Goal: Information Seeking & Learning: Learn about a topic

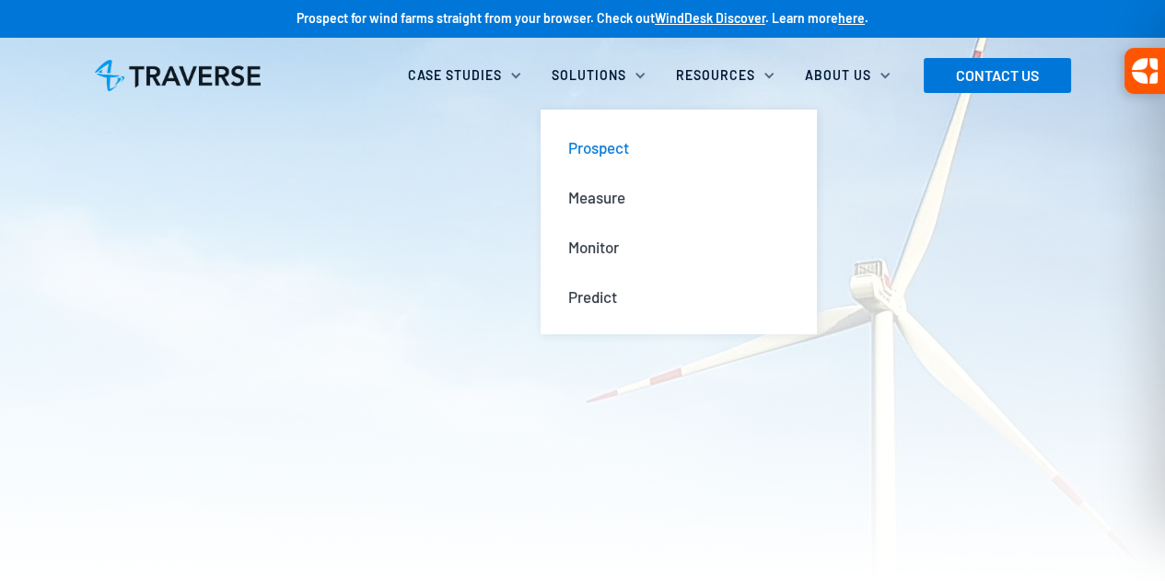
click at [623, 144] on div "Prospect" at bounding box center [598, 147] width 61 height 20
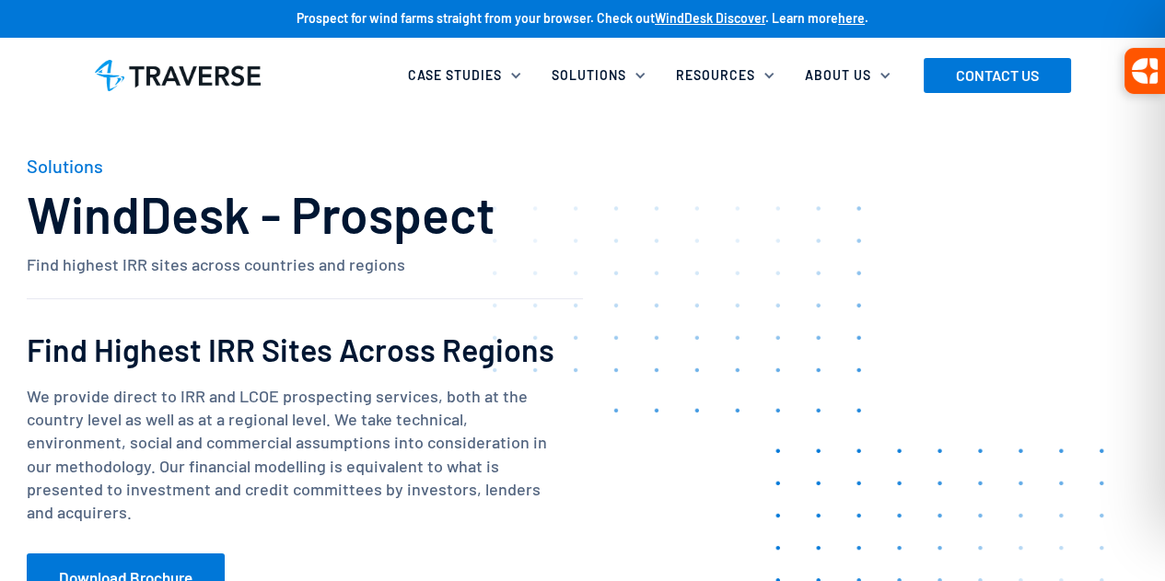
click at [268, 349] on h2 "Find Highest IRR Sites Across Regions" at bounding box center [305, 349] width 556 height 34
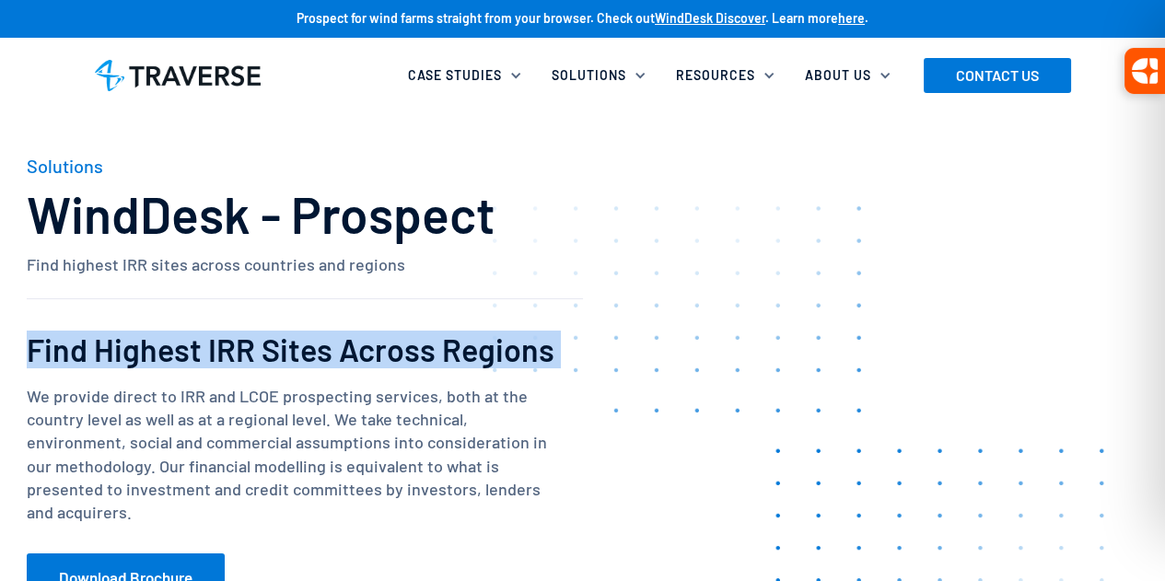
click at [268, 349] on h2 "Find Highest IRR Sites Across Regions" at bounding box center [305, 349] width 556 height 34
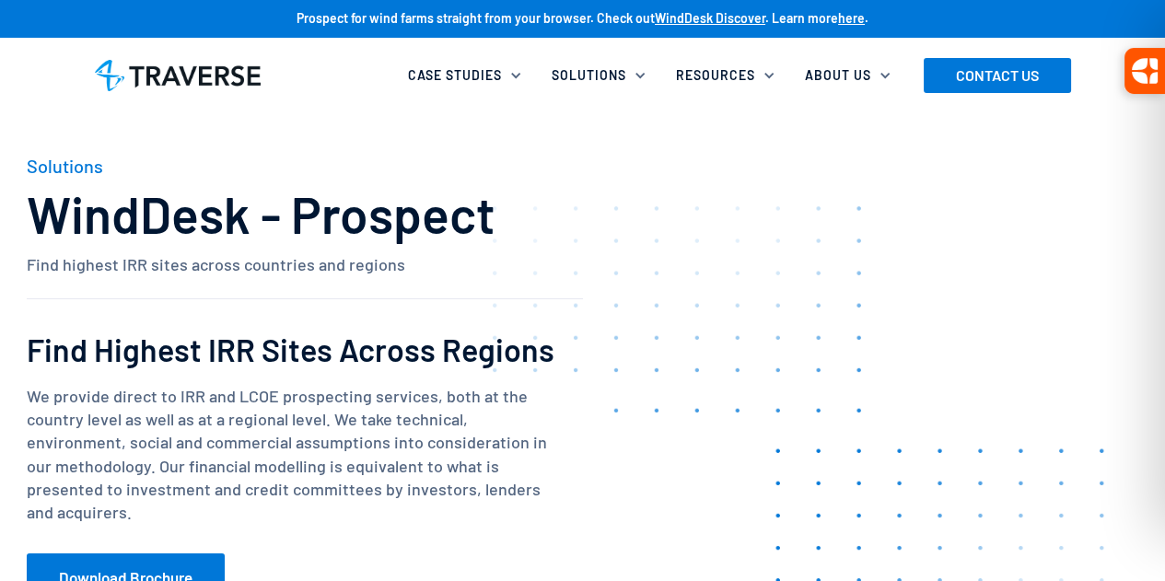
click at [268, 438] on p "We provide direct to IRR and LCOE prospecting services, both at the country lev…" at bounding box center [288, 454] width 523 height 139
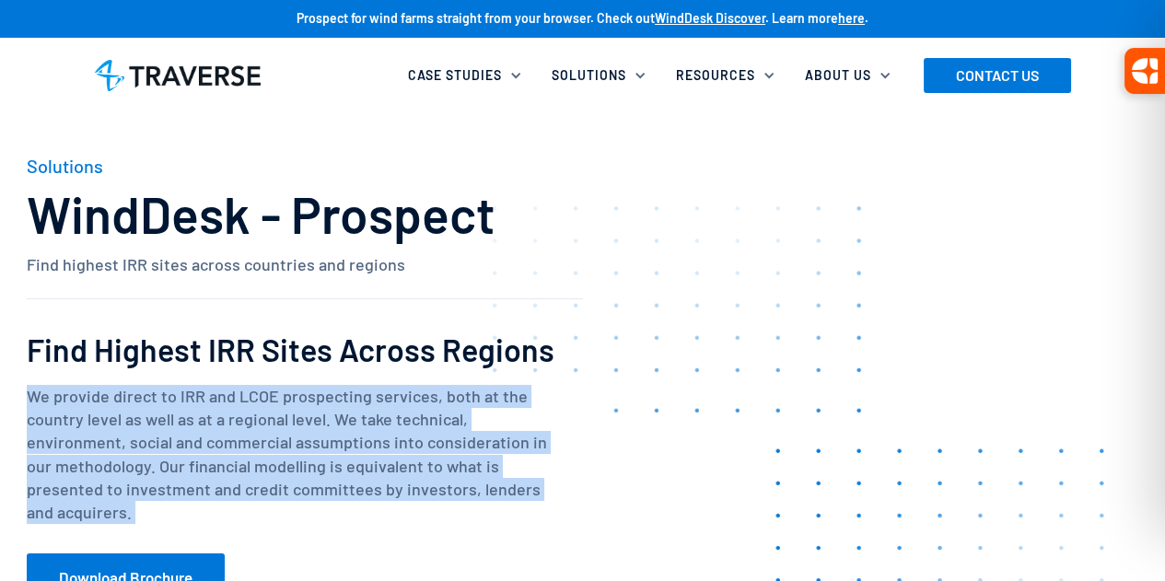
click at [268, 438] on p "We provide direct to IRR and LCOE prospecting services, both at the country lev…" at bounding box center [288, 454] width 523 height 139
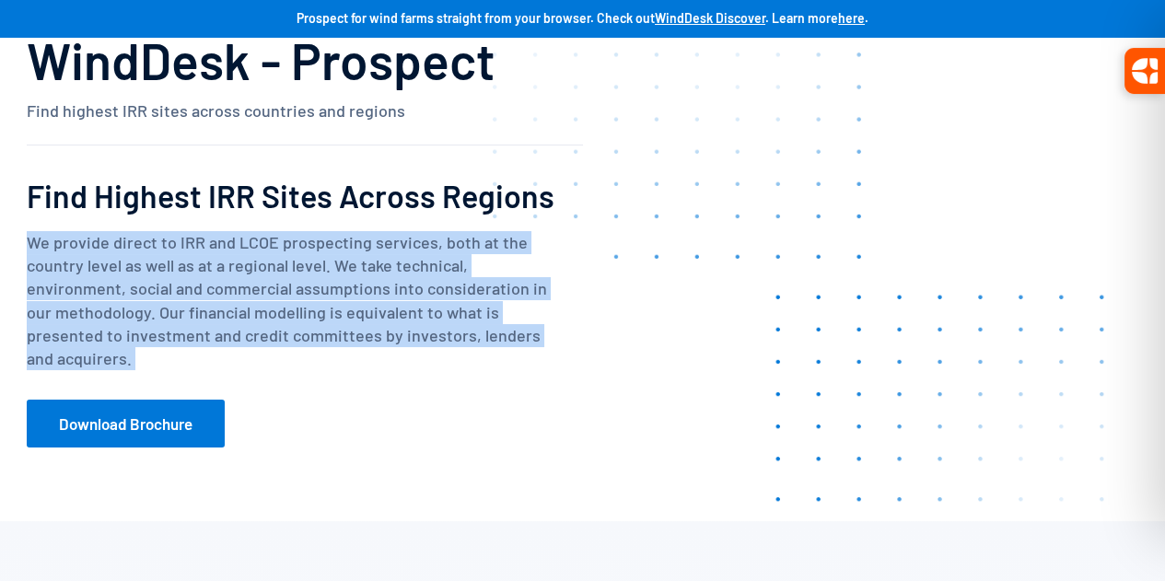
scroll to position [184, 0]
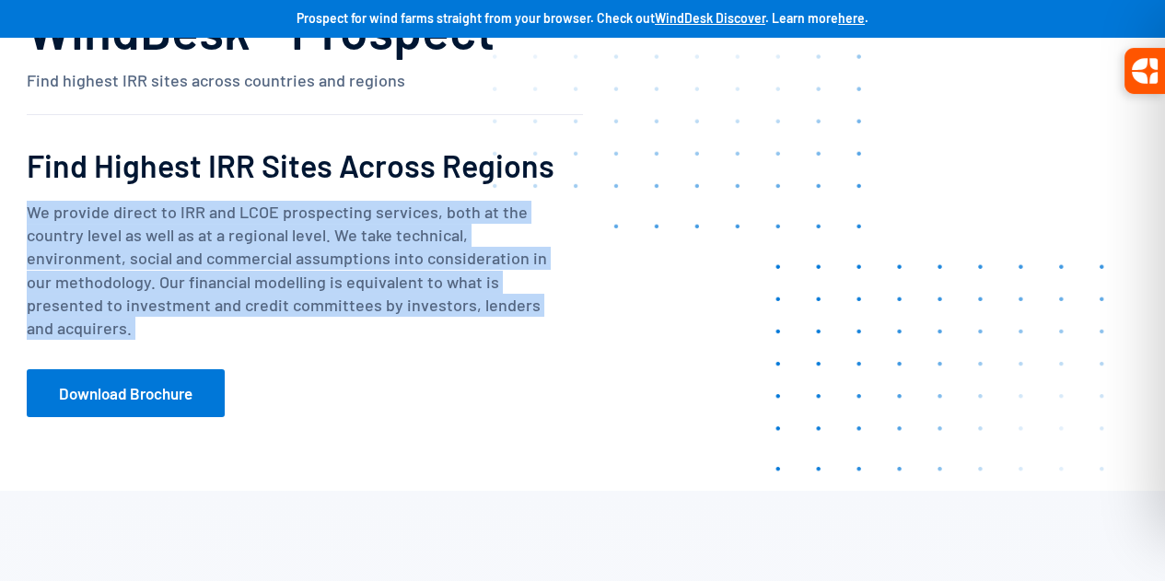
click at [315, 291] on p "We provide direct to IRR and LCOE prospecting services, both at the country lev…" at bounding box center [288, 270] width 523 height 139
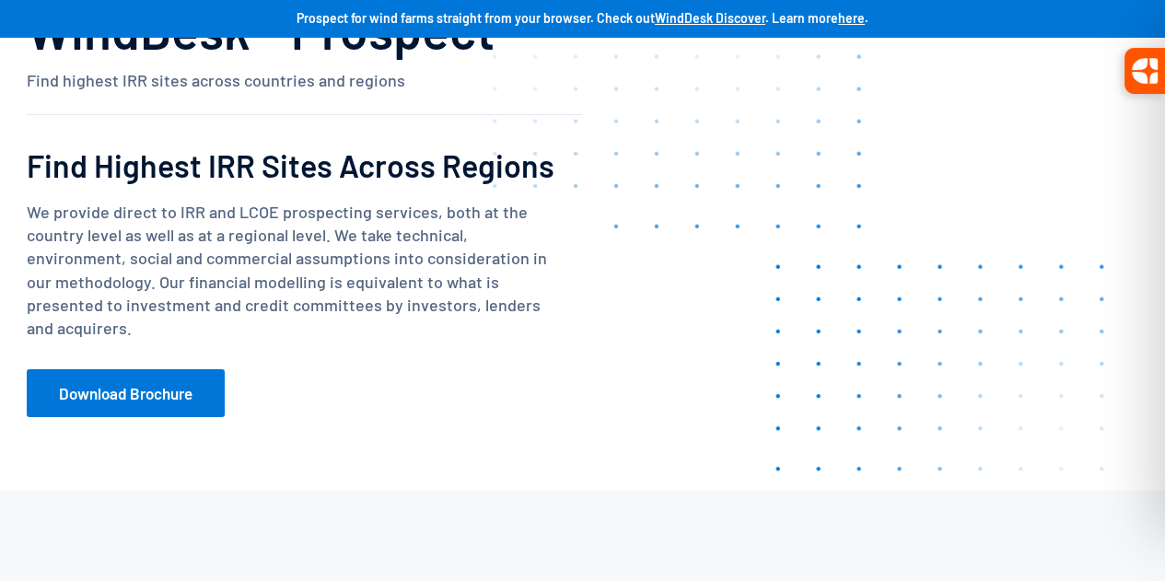
click at [316, 360] on div "We provide direct to IRR and LCOE prospecting services, both at the country lev…" at bounding box center [305, 309] width 556 height 216
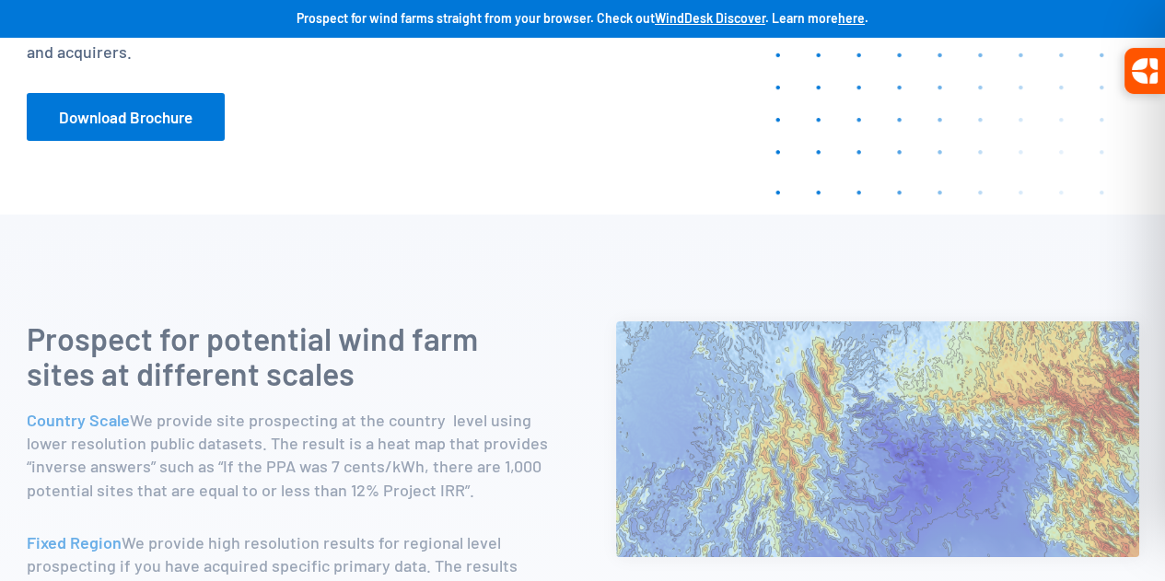
scroll to position [645, 0]
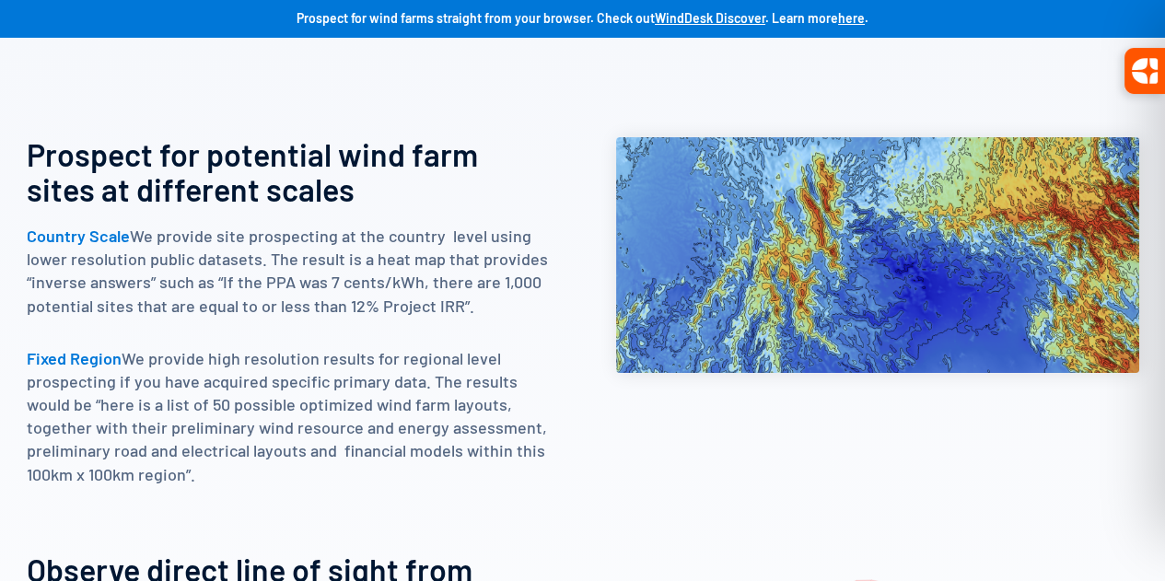
click at [301, 159] on h3 "Prospect for potential wind farm sites at different scales" at bounding box center [288, 171] width 523 height 69
click at [301, 160] on h3 "Prospect for potential wind farm sites at different scales" at bounding box center [288, 171] width 523 height 69
click at [309, 277] on p "Country Scale We provide site prospecting at the country level using lower reso…" at bounding box center [288, 271] width 523 height 93
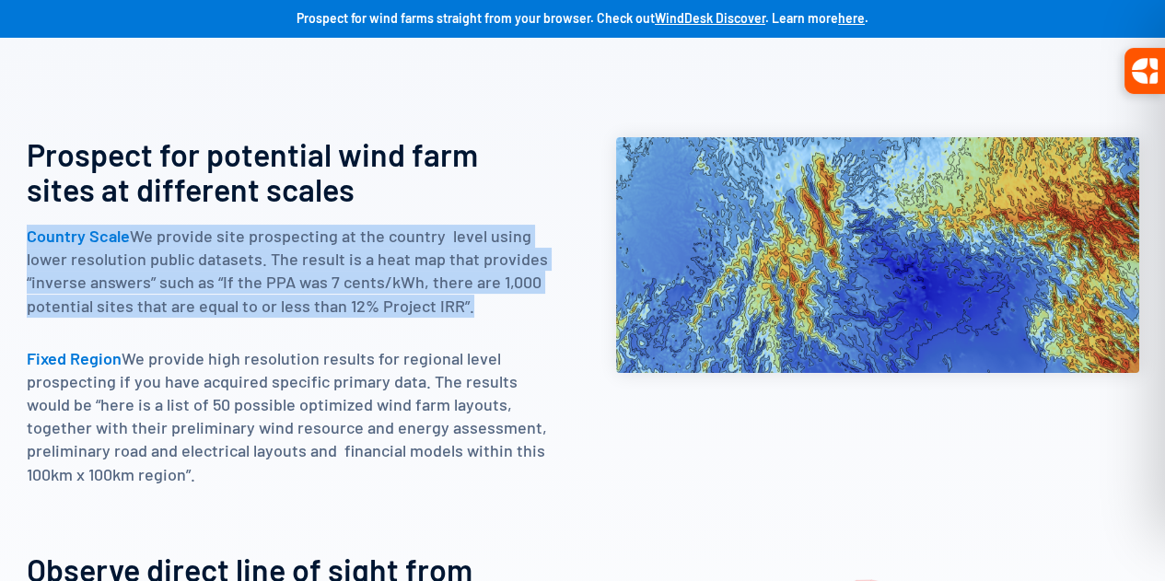
drag, startPoint x: 309, startPoint y: 277, endPoint x: 302, endPoint y: 264, distance: 14.4
click at [308, 277] on p "Country Scale We provide site prospecting at the country level using lower reso…" at bounding box center [288, 271] width 523 height 93
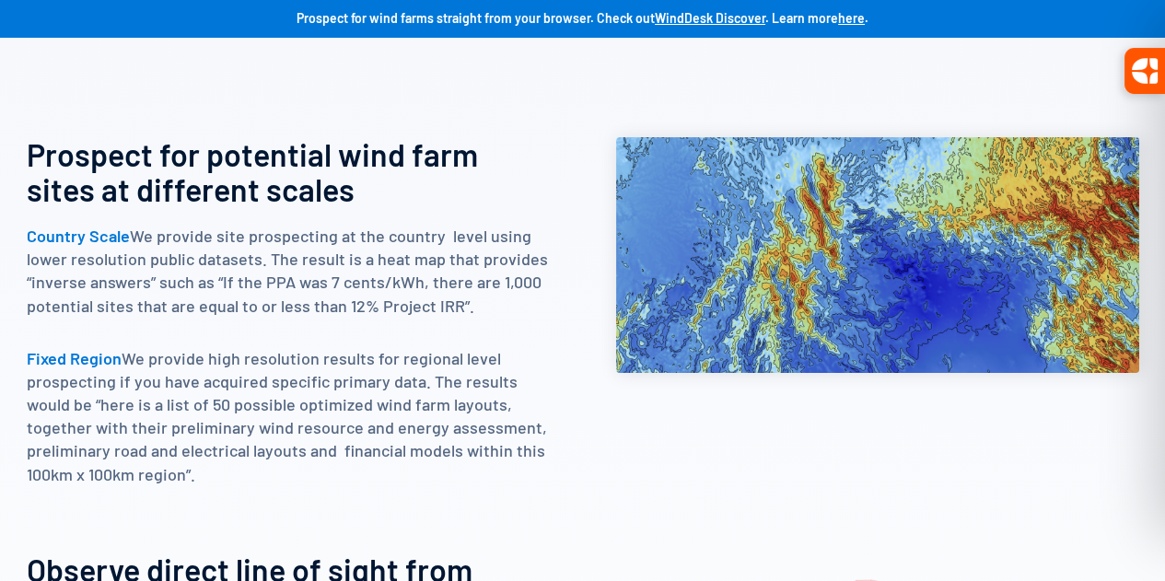
click at [199, 180] on h3 "Prospect for potential wind farm sites at different scales" at bounding box center [288, 171] width 523 height 69
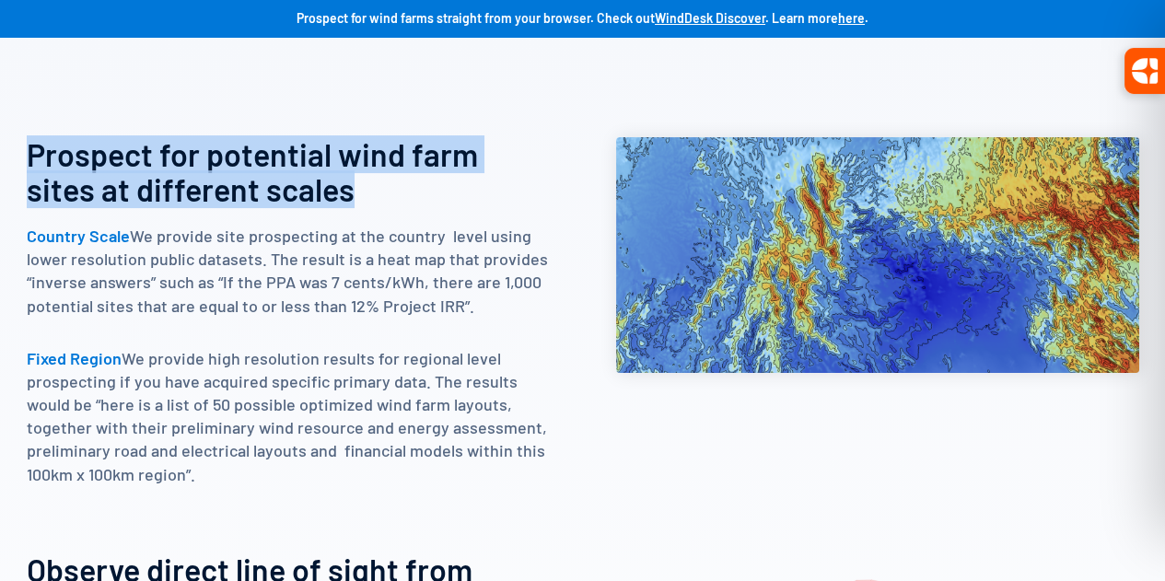
click at [199, 180] on h3 "Prospect for potential wind farm sites at different scales" at bounding box center [288, 171] width 523 height 69
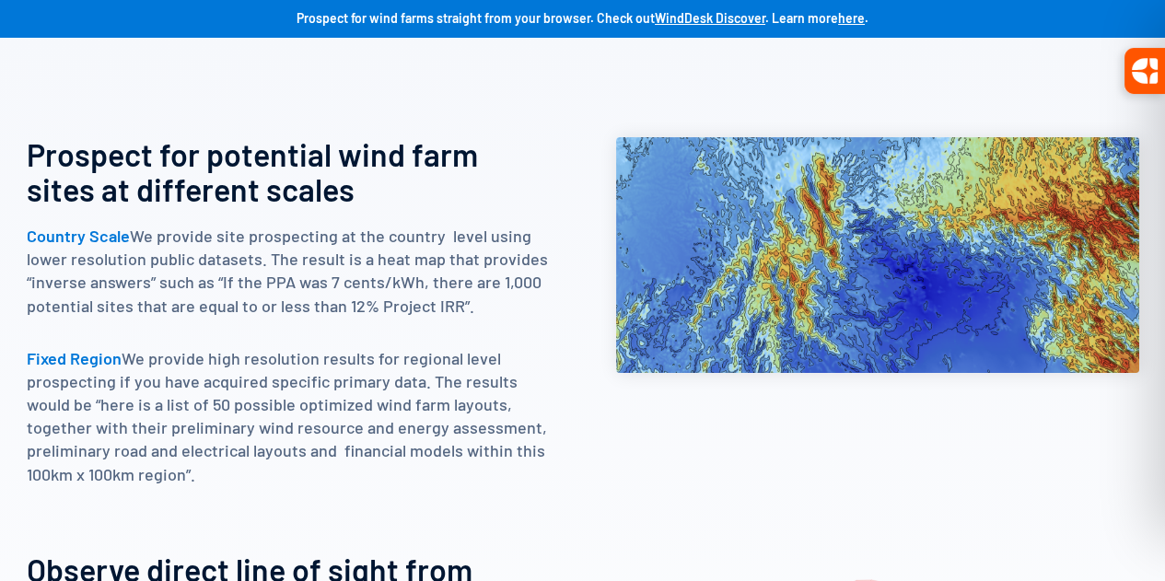
click at [272, 253] on p "Country Scale We provide site prospecting at the country level using lower reso…" at bounding box center [288, 271] width 523 height 93
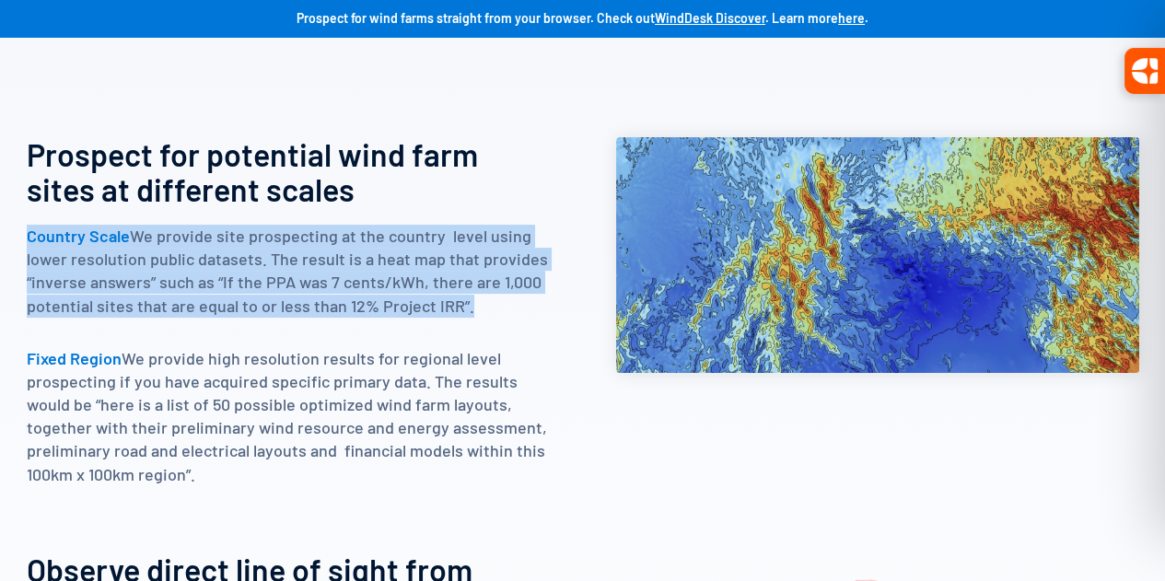
click at [272, 253] on p "Country Scale We provide site prospecting at the country level using lower reso…" at bounding box center [288, 271] width 523 height 93
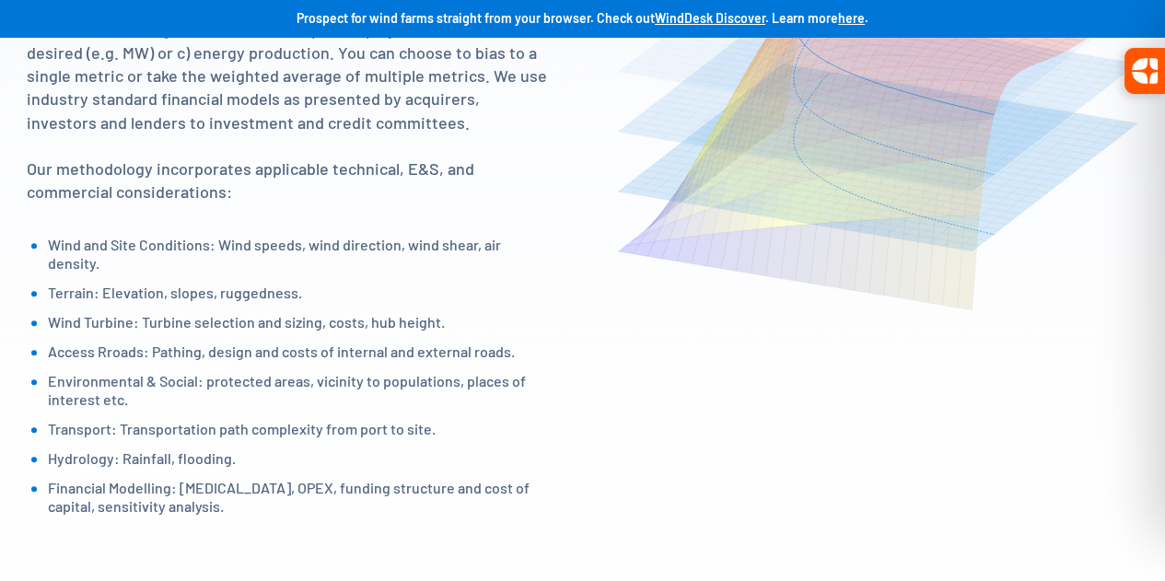
scroll to position [1805, 0]
